Goal: Information Seeking & Learning: Understand process/instructions

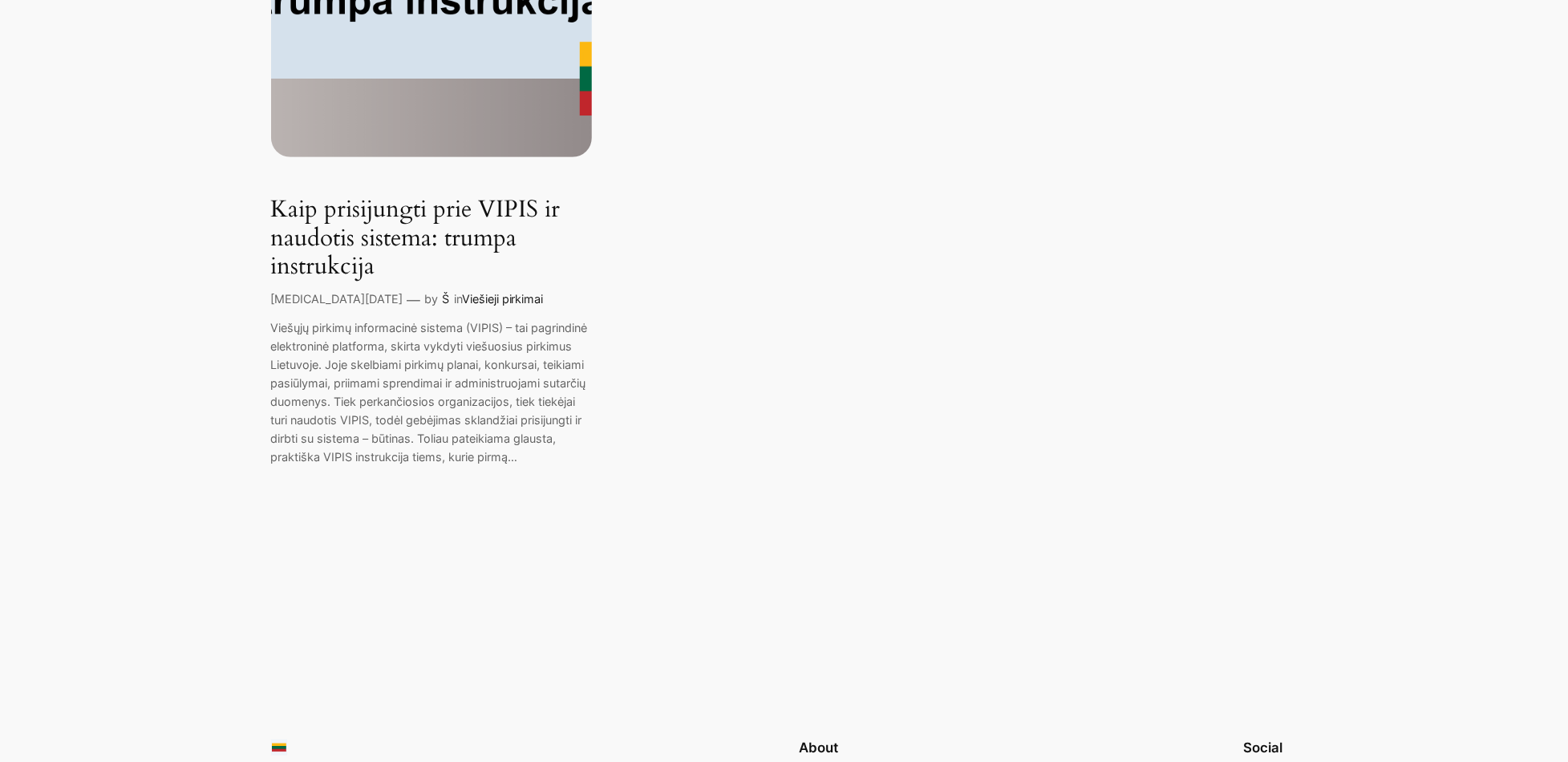
scroll to position [491, 0]
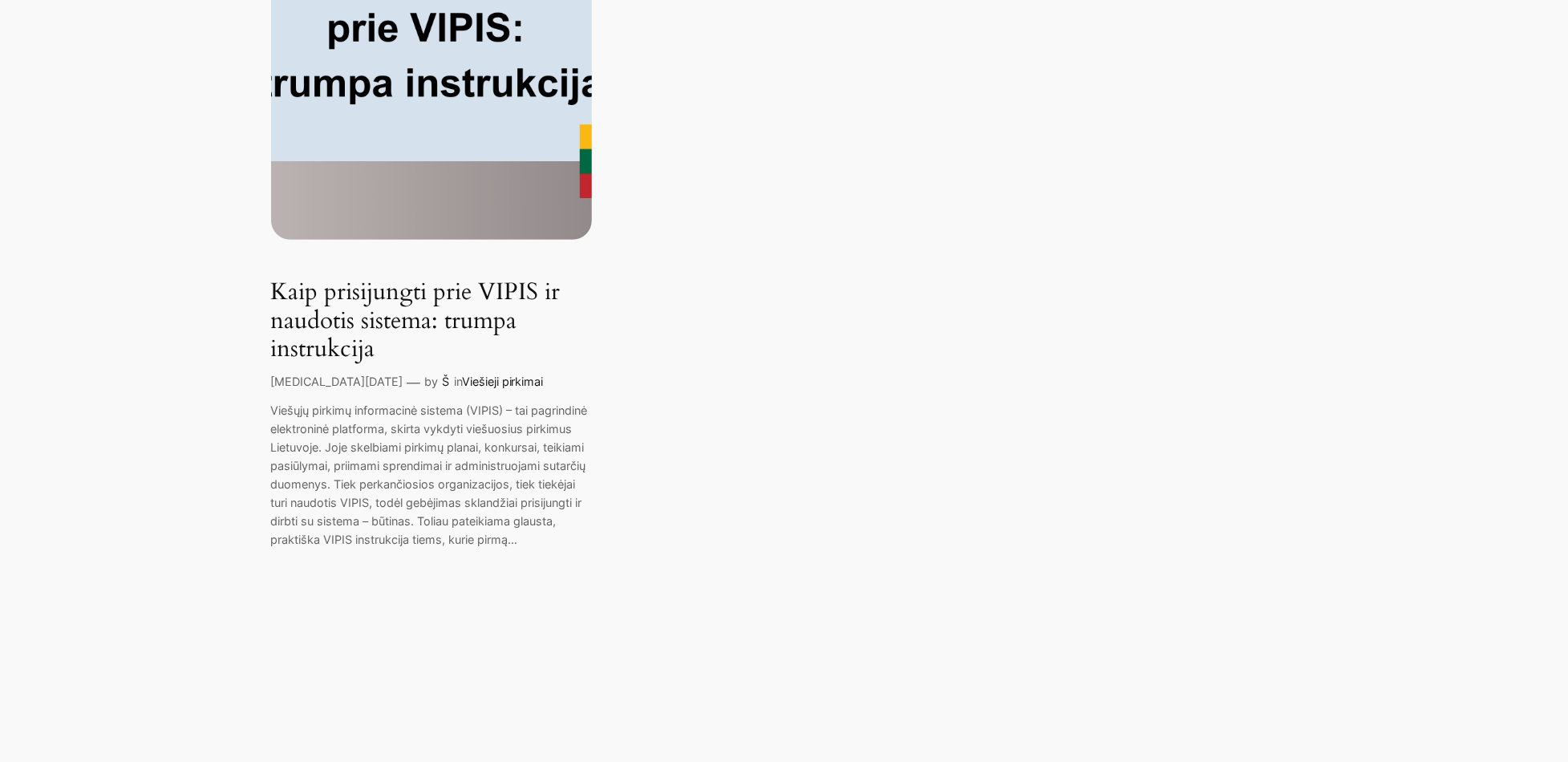
click at [434, 323] on link "Kaip prisijungti prie VIPIS ir naudotis sistema: trumpa instrukcija" at bounding box center [431, 322] width 321 height 86
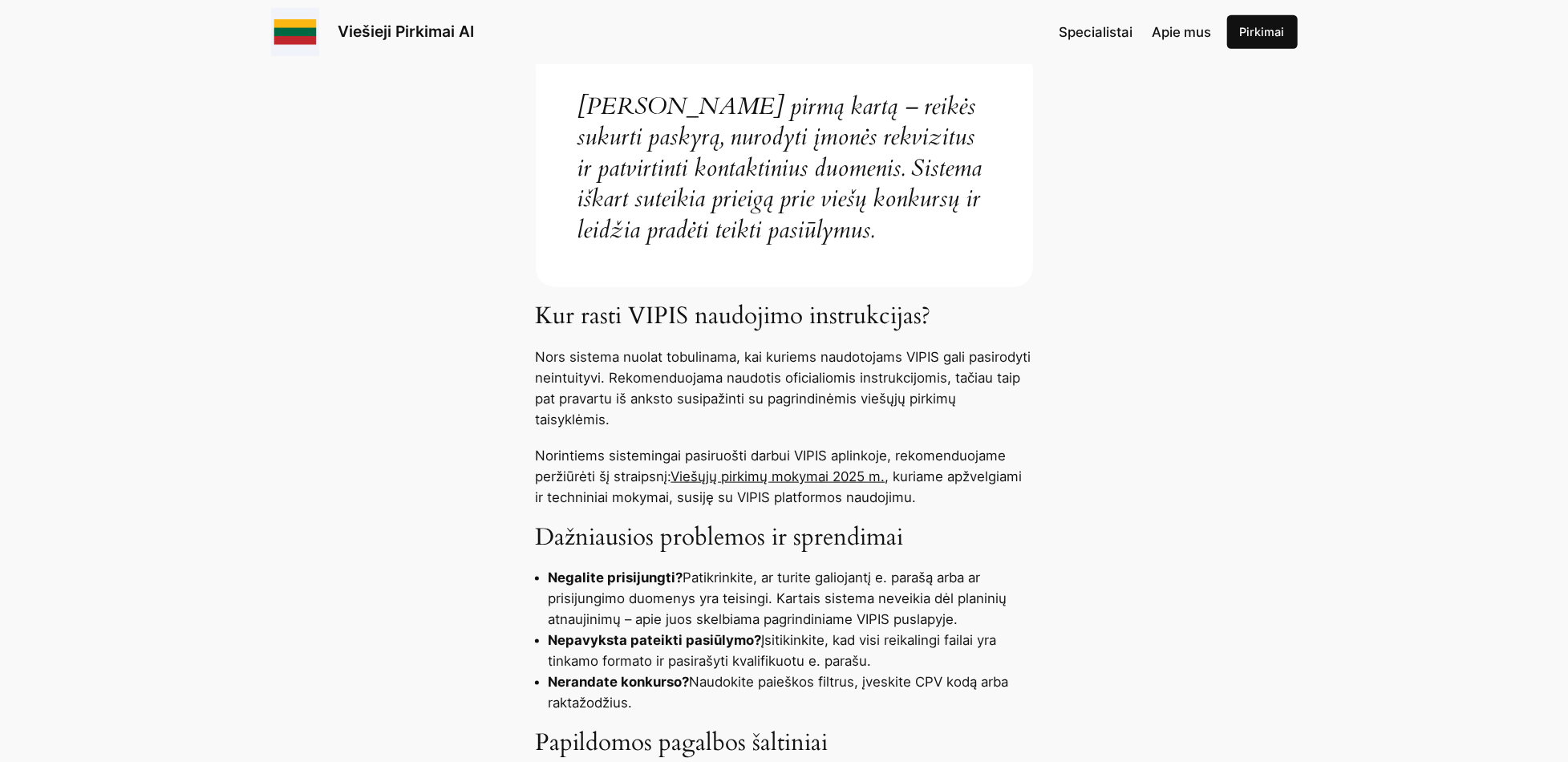
scroll to position [1043, 0]
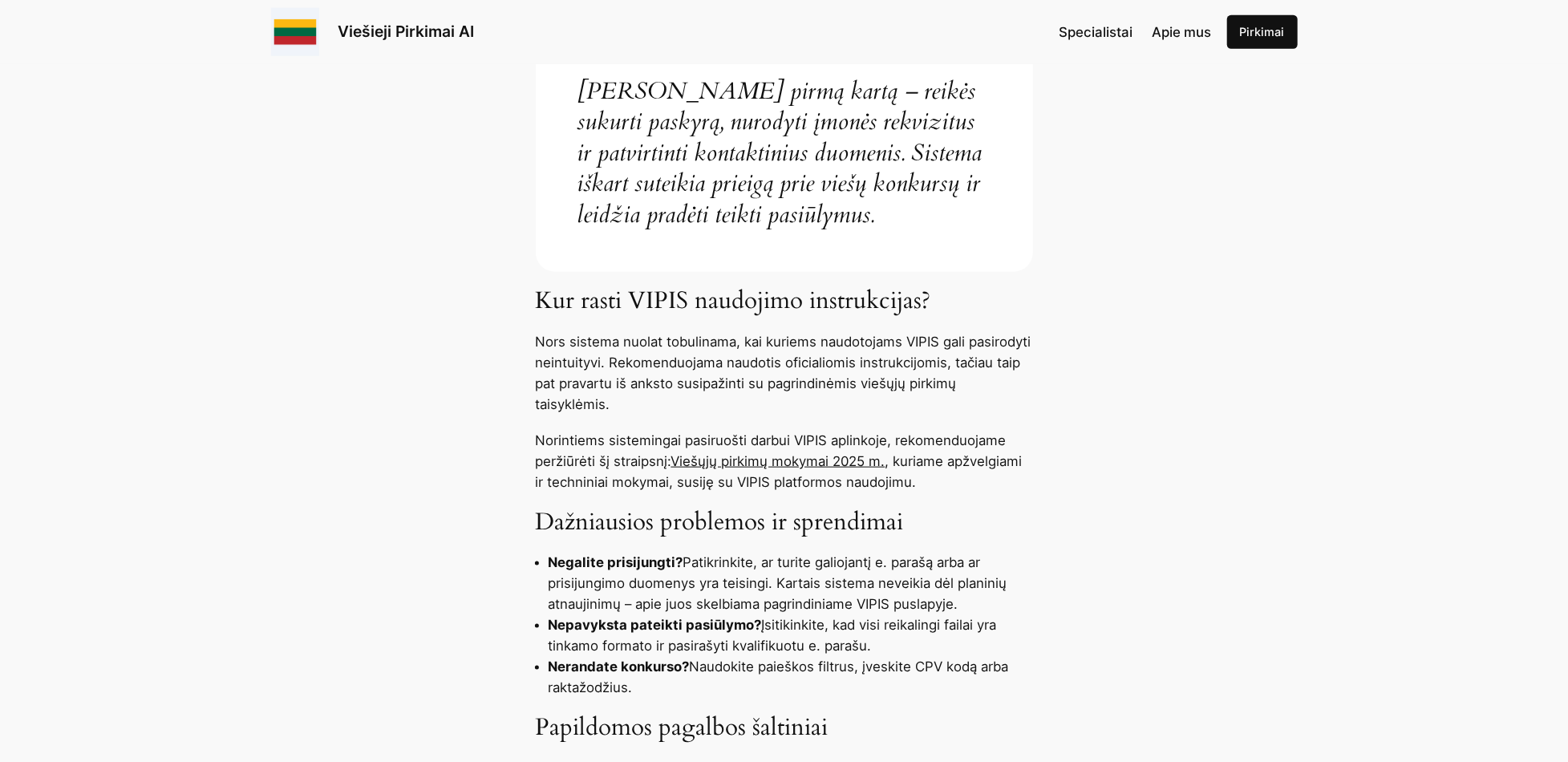
click at [766, 462] on link "Viešųjų pirkimų mokymai 2025 m." at bounding box center [779, 461] width 214 height 16
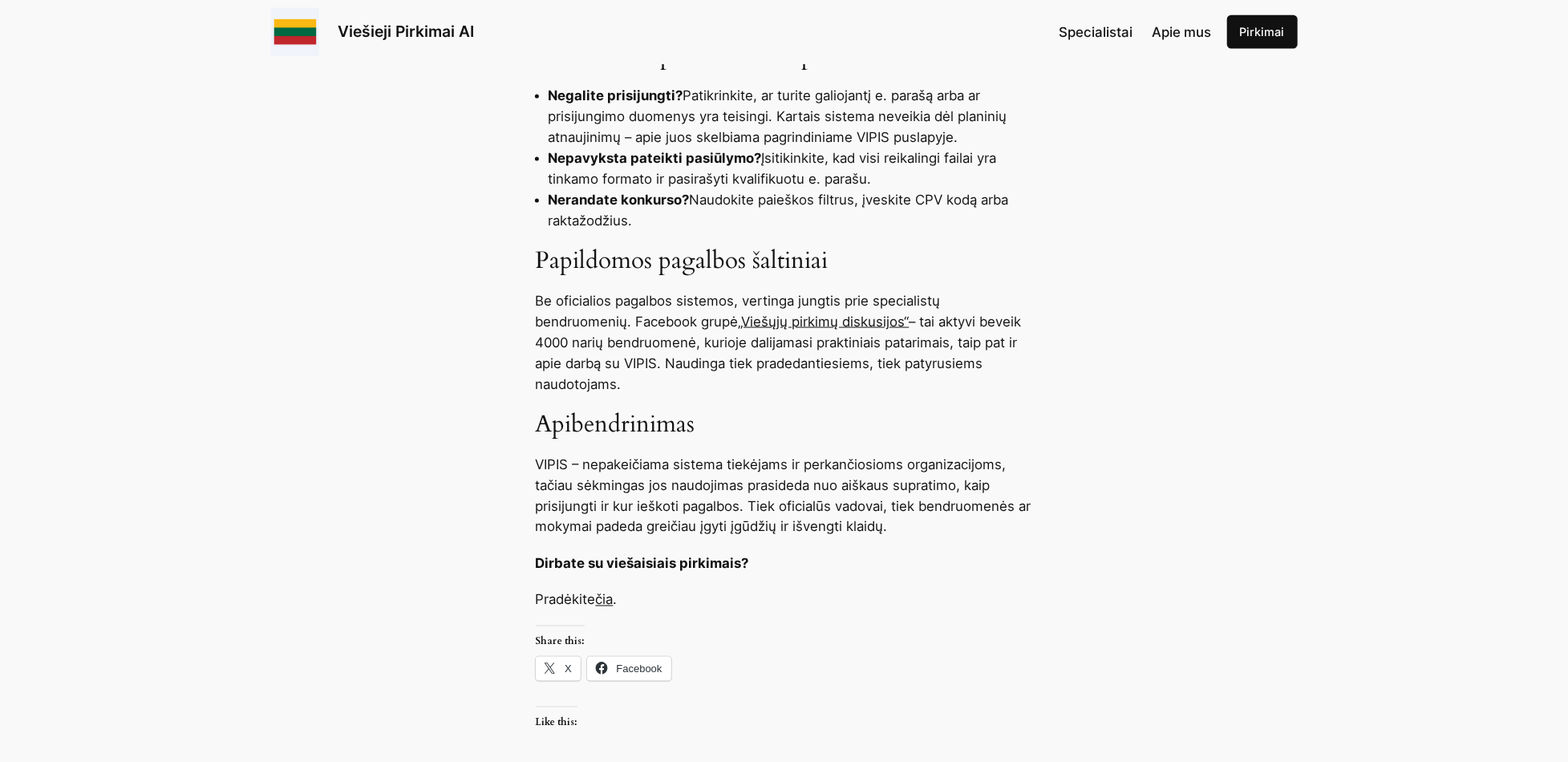
scroll to position [1525, 0]
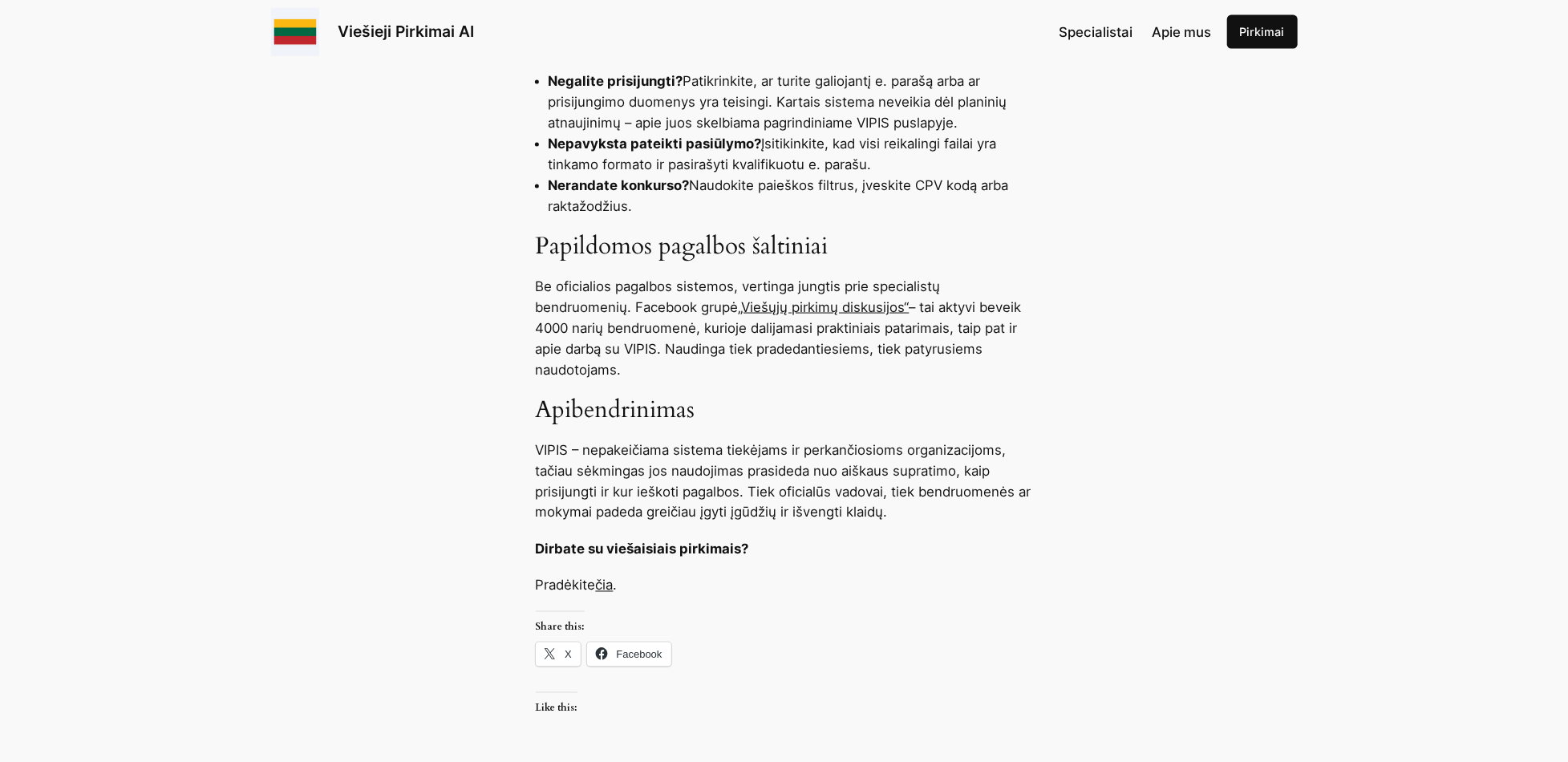
click at [809, 303] on link "„Viešųjų pirkimų diskusijos“" at bounding box center [824, 307] width 171 height 16
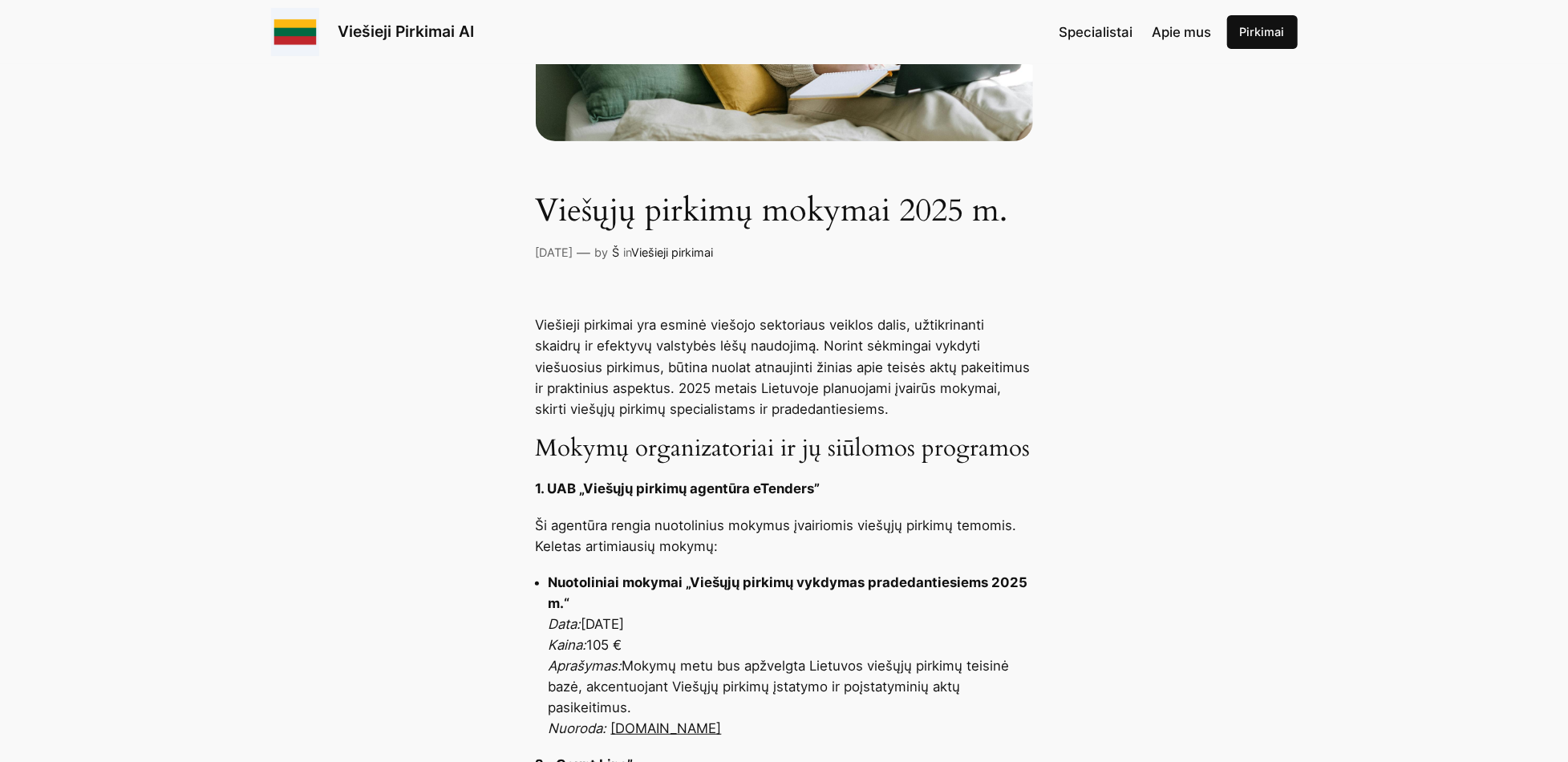
scroll to position [321, 0]
